Goal: Information Seeking & Learning: Learn about a topic

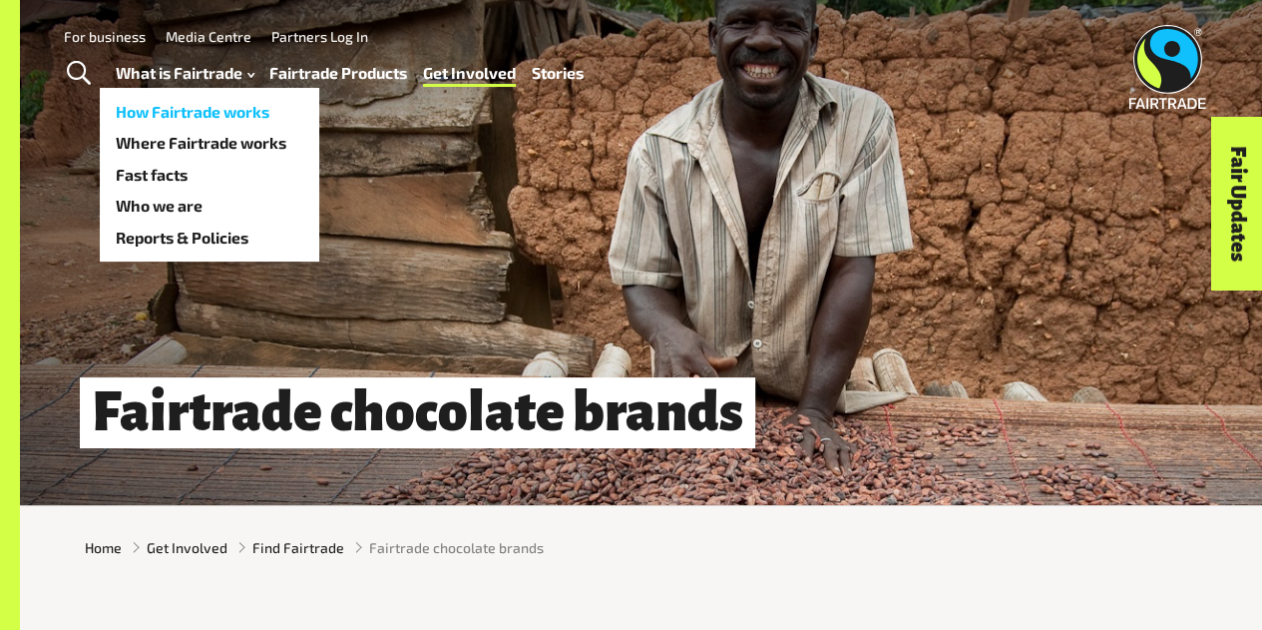
click at [206, 119] on link "How Fairtrade works" at bounding box center [210, 112] width 220 height 32
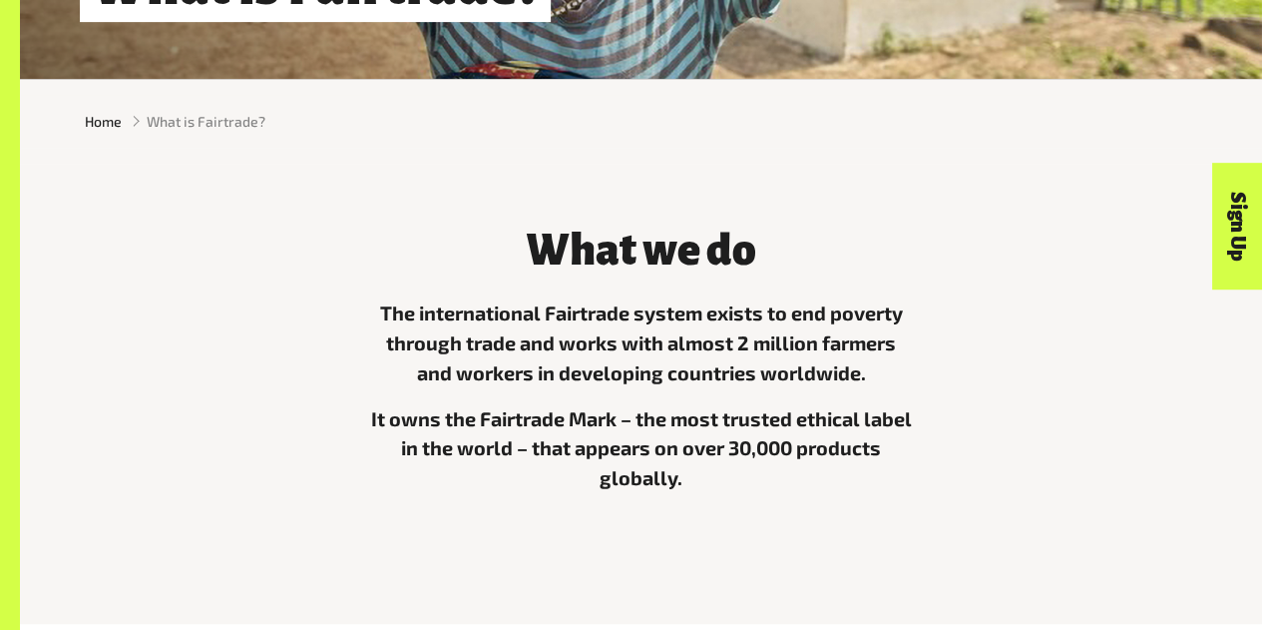
scroll to position [477, 0]
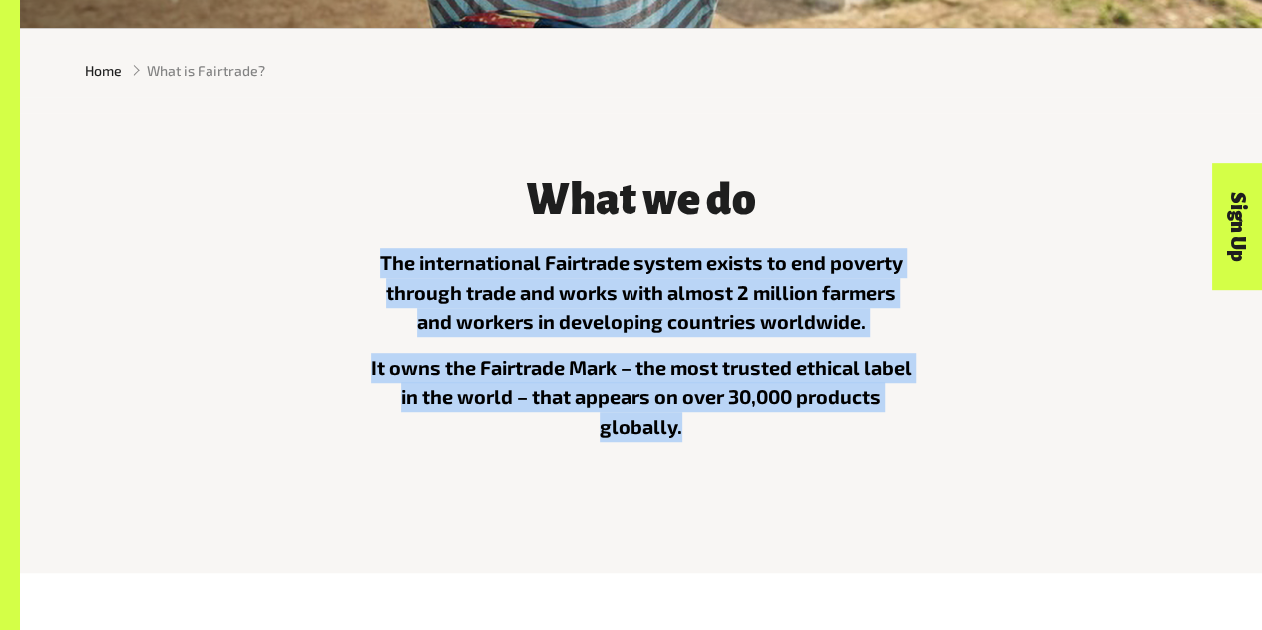
drag, startPoint x: 361, startPoint y: 250, endPoint x: 687, endPoint y: 443, distance: 378.9
click at [687, 443] on div "What we do The international Fairtrade system exists to end poverty through tra…" at bounding box center [641, 328] width 569 height 350
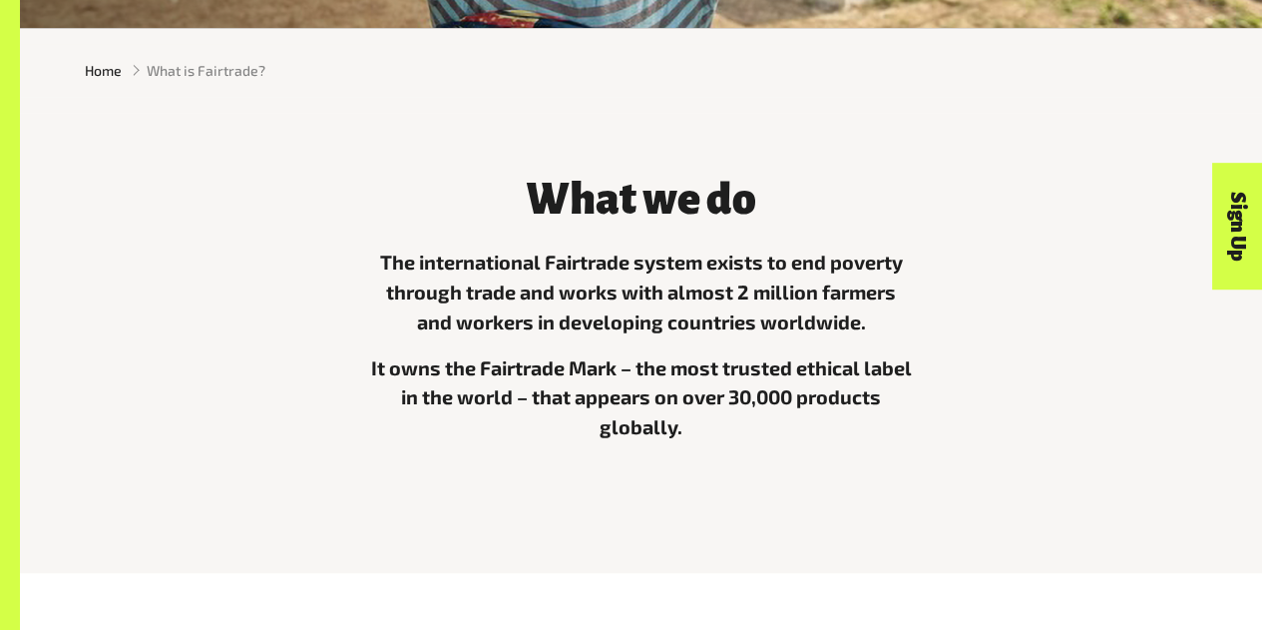
click at [410, 274] on p "The international Fairtrade system exists to end poverty through trade and work…" at bounding box center [641, 291] width 545 height 89
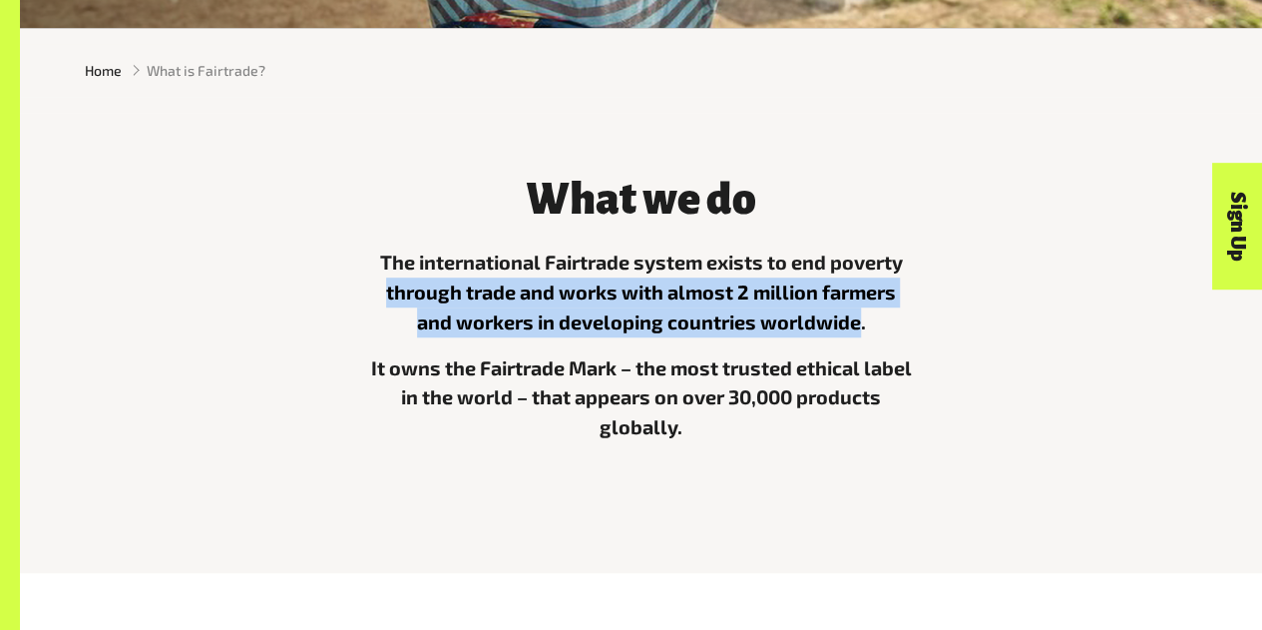
drag, startPoint x: 389, startPoint y: 302, endPoint x: 858, endPoint y: 338, distance: 470.3
click at [858, 336] on p "The international Fairtrade system exists to end poverty through trade and work…" at bounding box center [641, 291] width 545 height 89
copy p "through trade and works with almost 2 million farmers and workers in developing…"
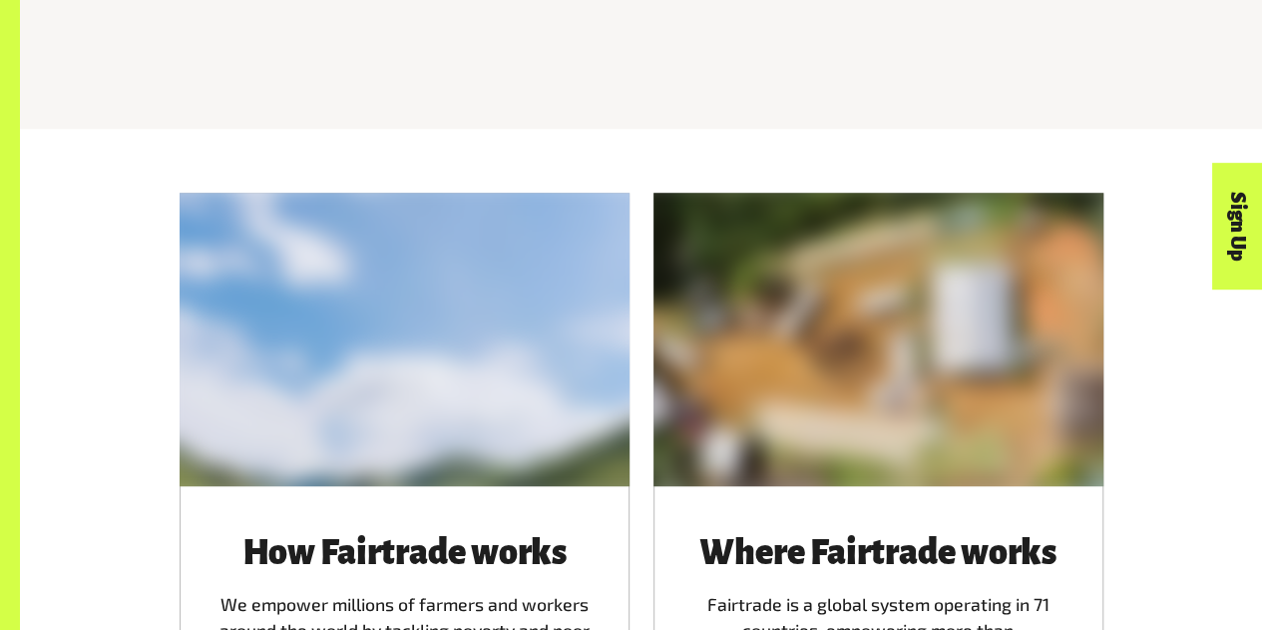
scroll to position [920, 0]
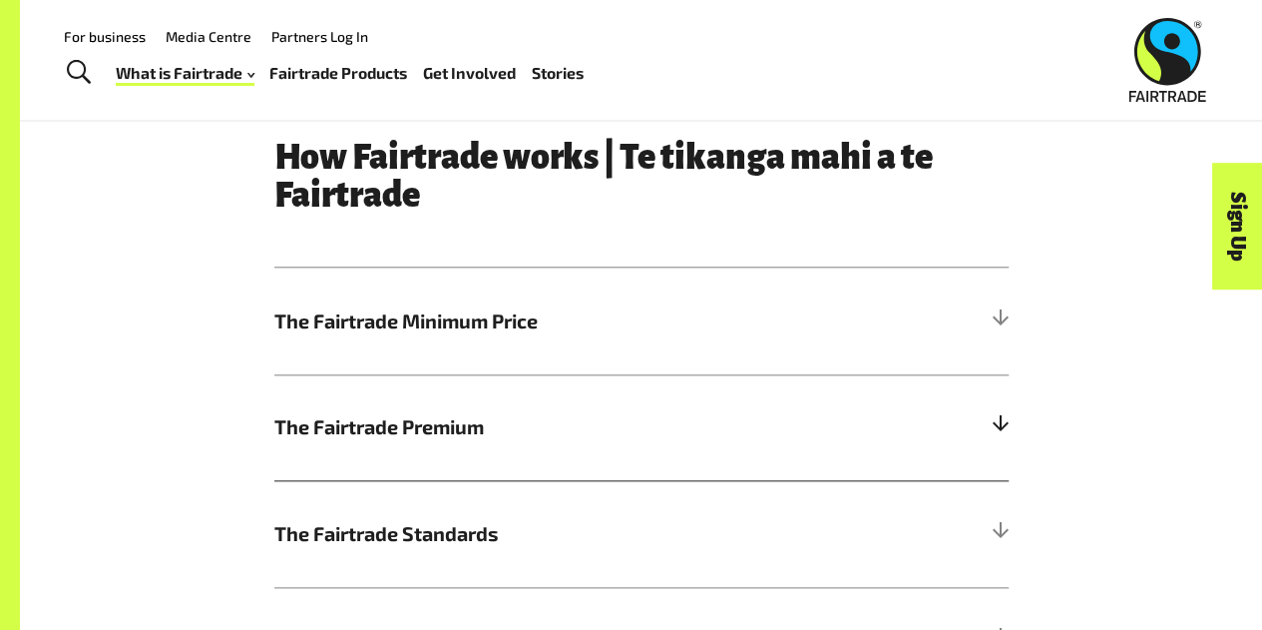
scroll to position [893, 0]
click at [413, 335] on span "The Fairtrade Minimum Price" at bounding box center [549, 322] width 551 height 30
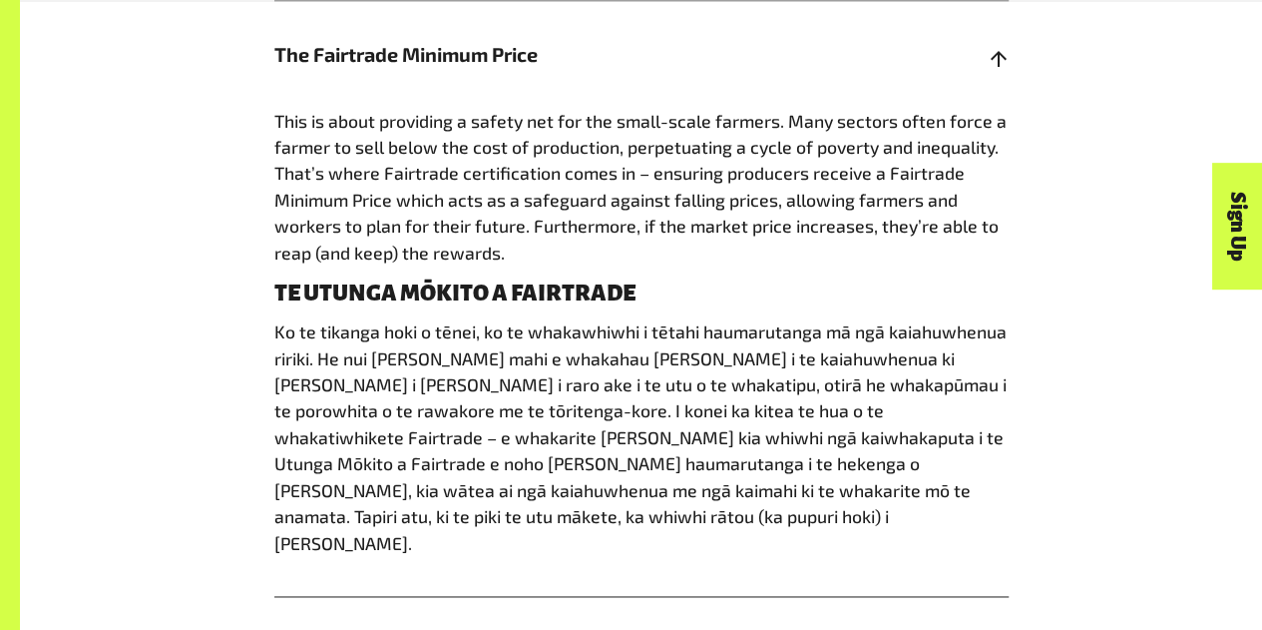
scroll to position [1577, 0]
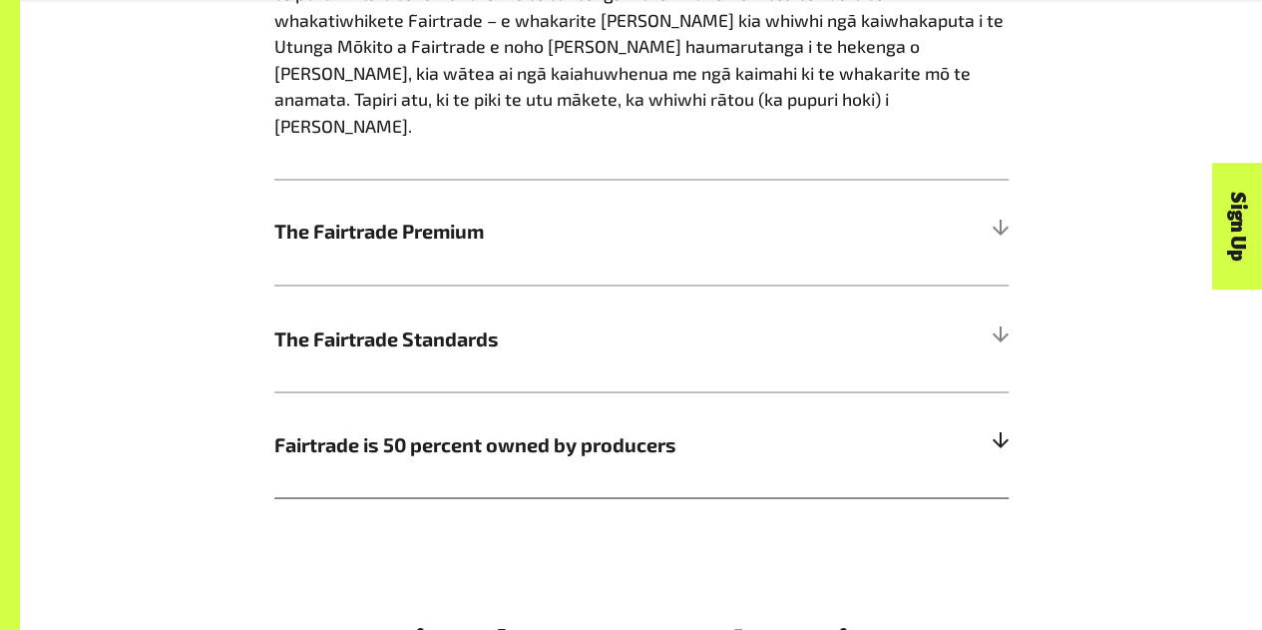
click at [475, 412] on h5 "Fairtrade is 50 percent owned by producers" at bounding box center [641, 444] width 734 height 107
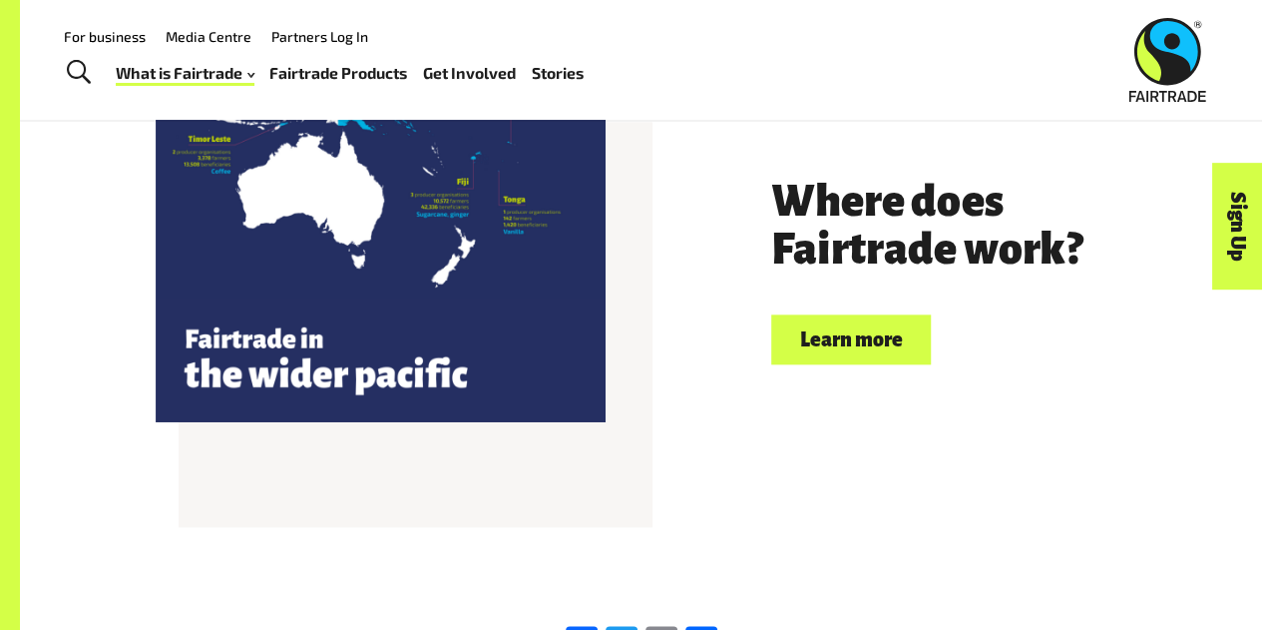
scroll to position [4735, 0]
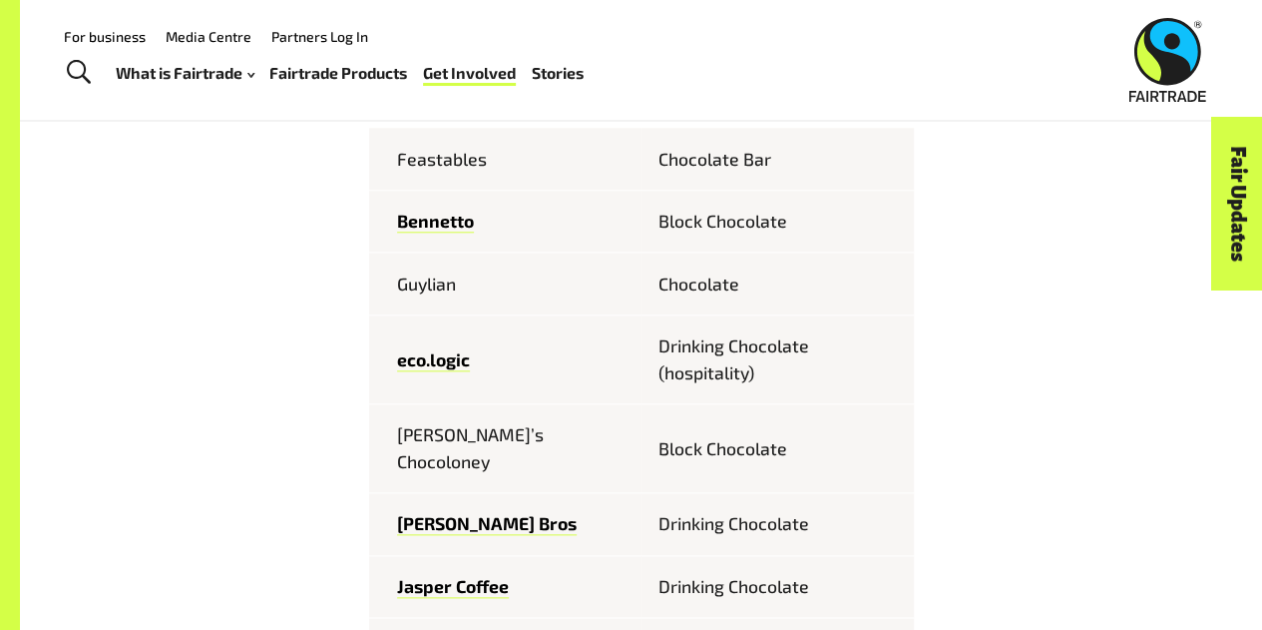
scroll to position [874, 0]
